Goal: Transaction & Acquisition: Obtain resource

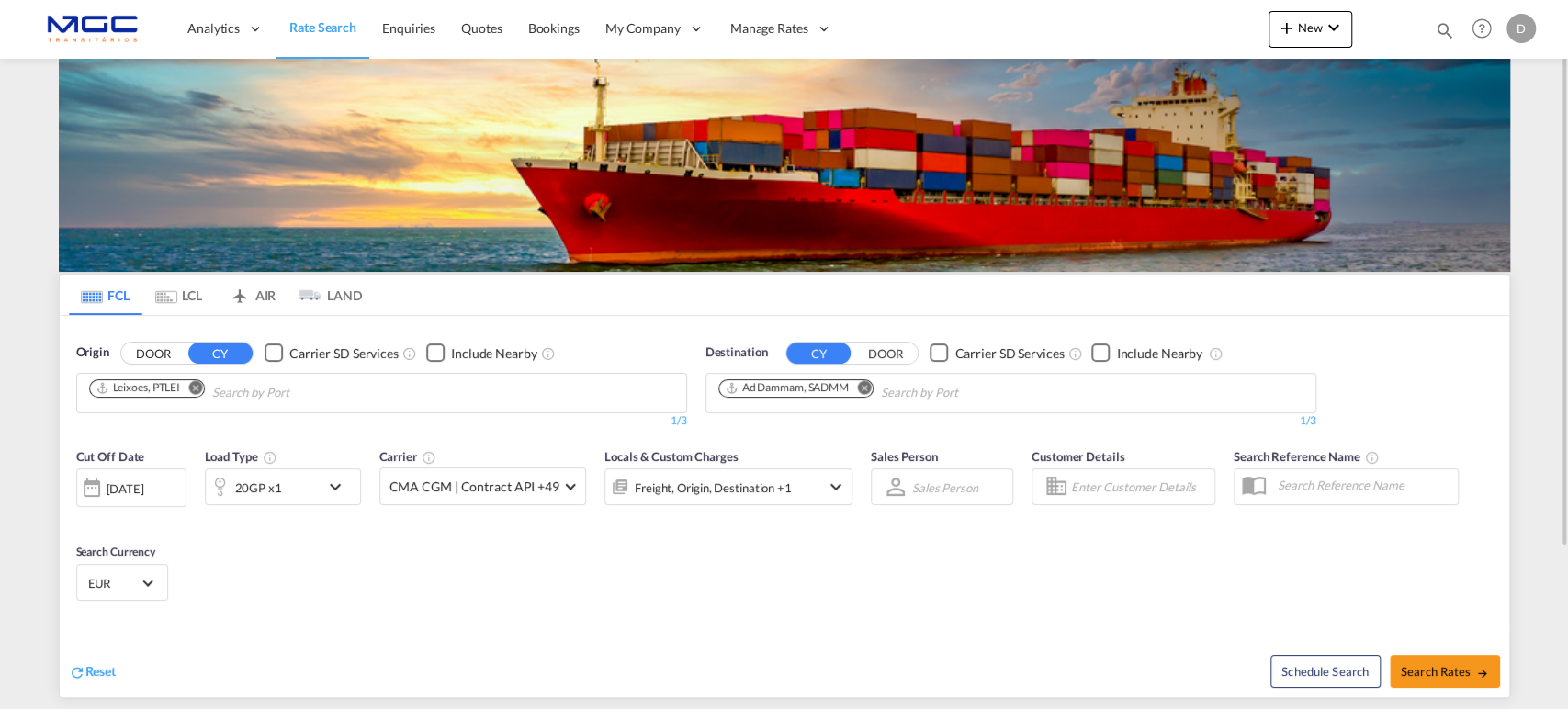
click at [869, 389] on md-icon "Remove" at bounding box center [864, 387] width 14 height 14
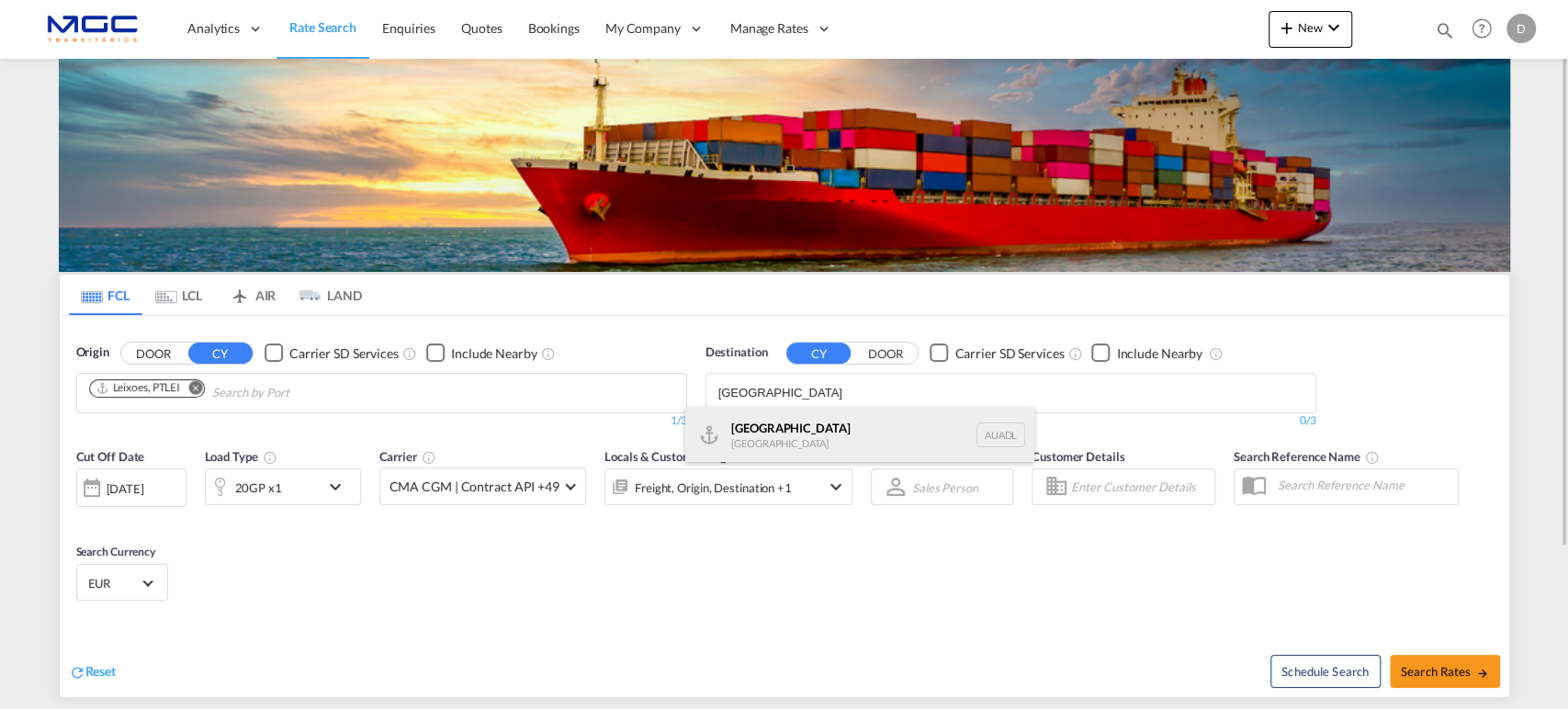
type input "[GEOGRAPHIC_DATA]"
click at [754, 424] on div "Adelaide [GEOGRAPHIC_DATA] AUADL" at bounding box center [860, 435] width 350 height 56
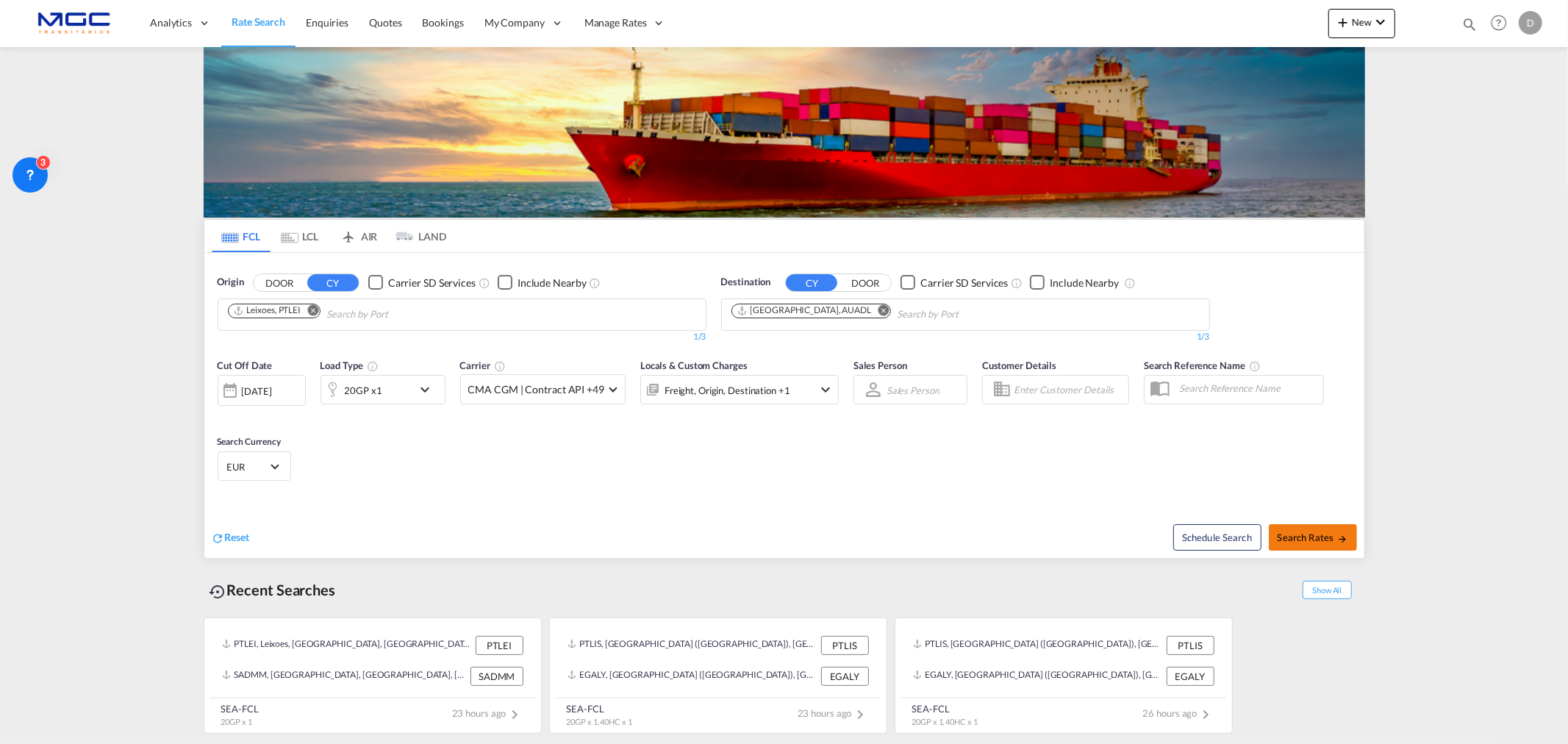
click at [1254, 527] on button "Search Rates" at bounding box center [1313, 537] width 88 height 26
type input "PTLEI to AUADL / [DATE]"
